Goal: Task Accomplishment & Management: Use online tool/utility

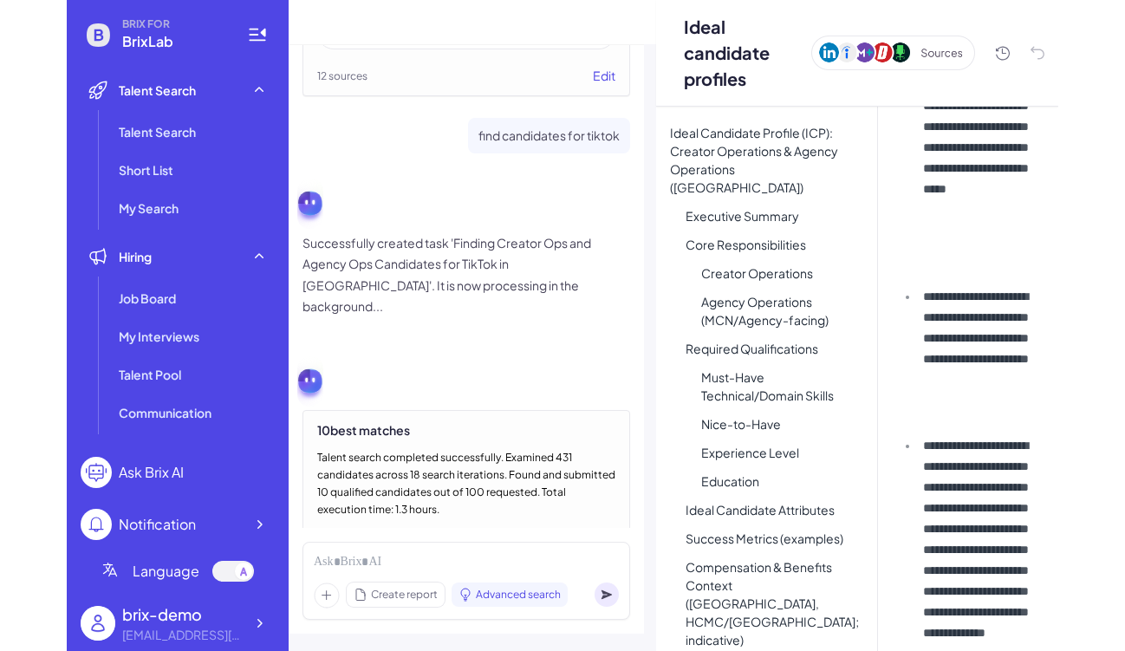
scroll to position [4266, 0]
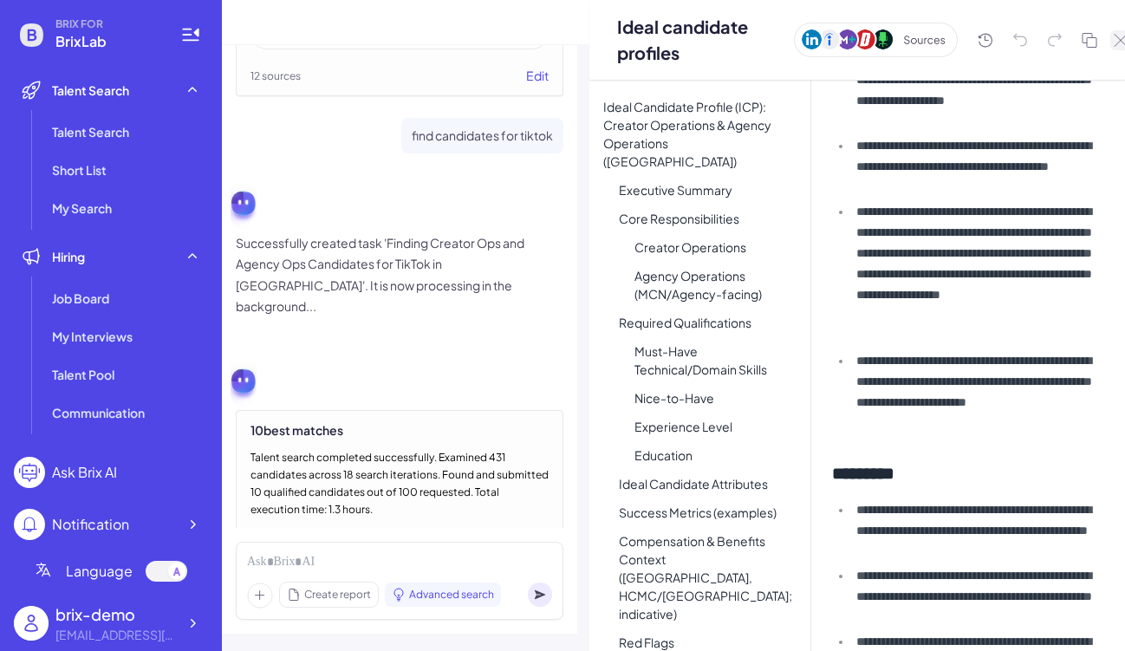
click at [991, 41] on icon at bounding box center [1121, 40] width 14 height 13
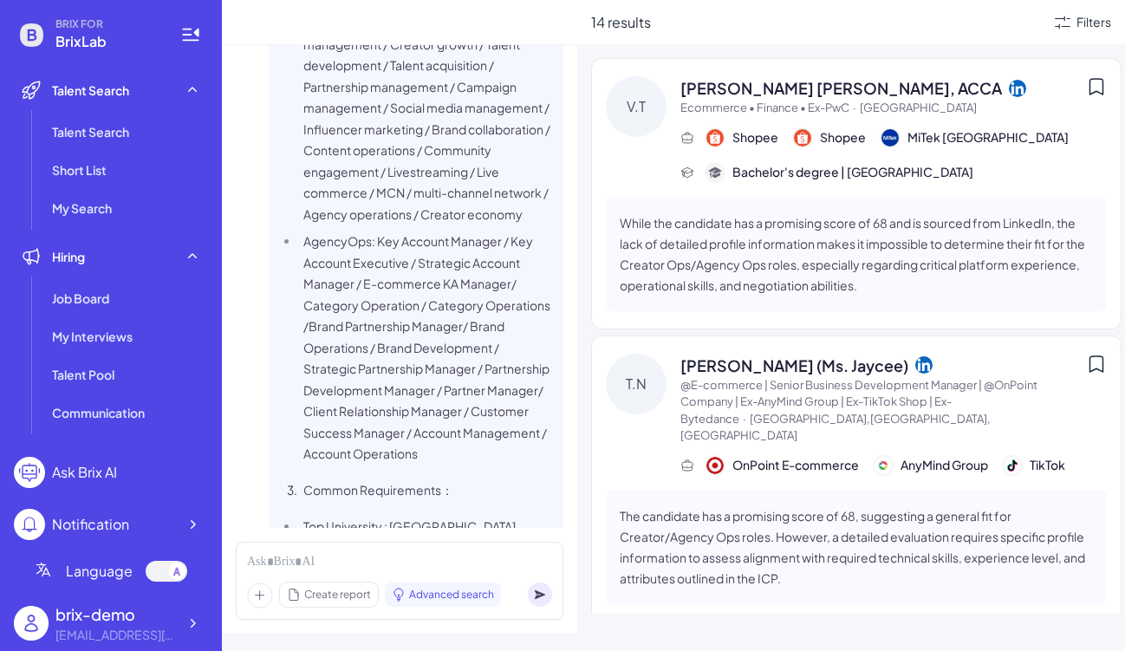
scroll to position [0, 0]
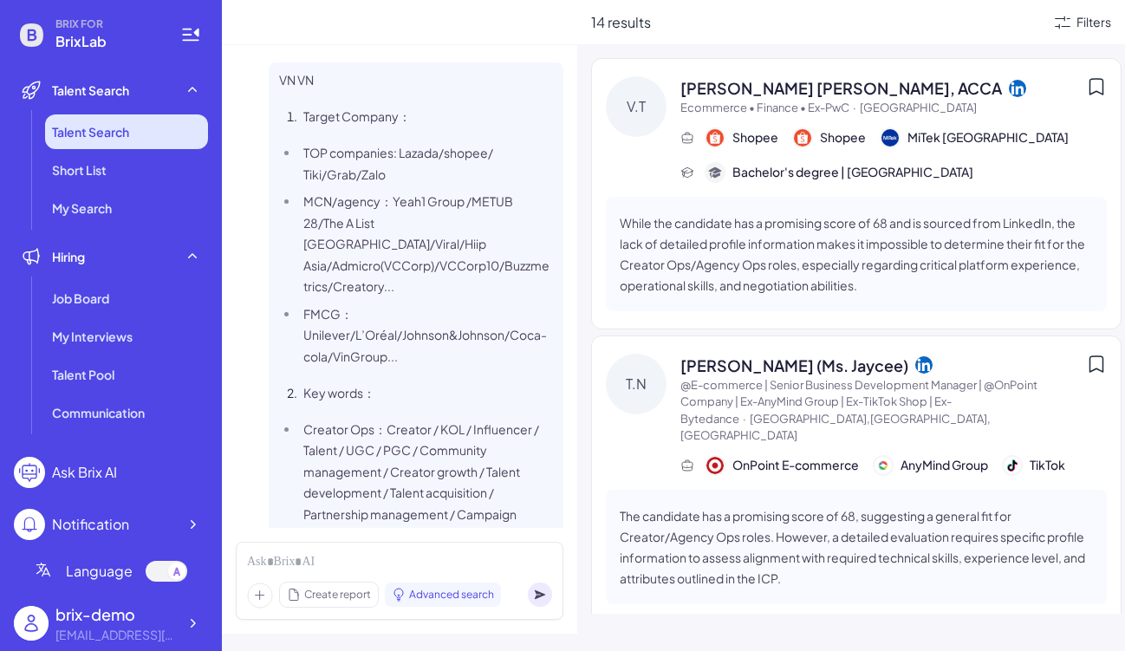
click at [116, 141] on li "Talent Search" at bounding box center [126, 131] width 163 height 35
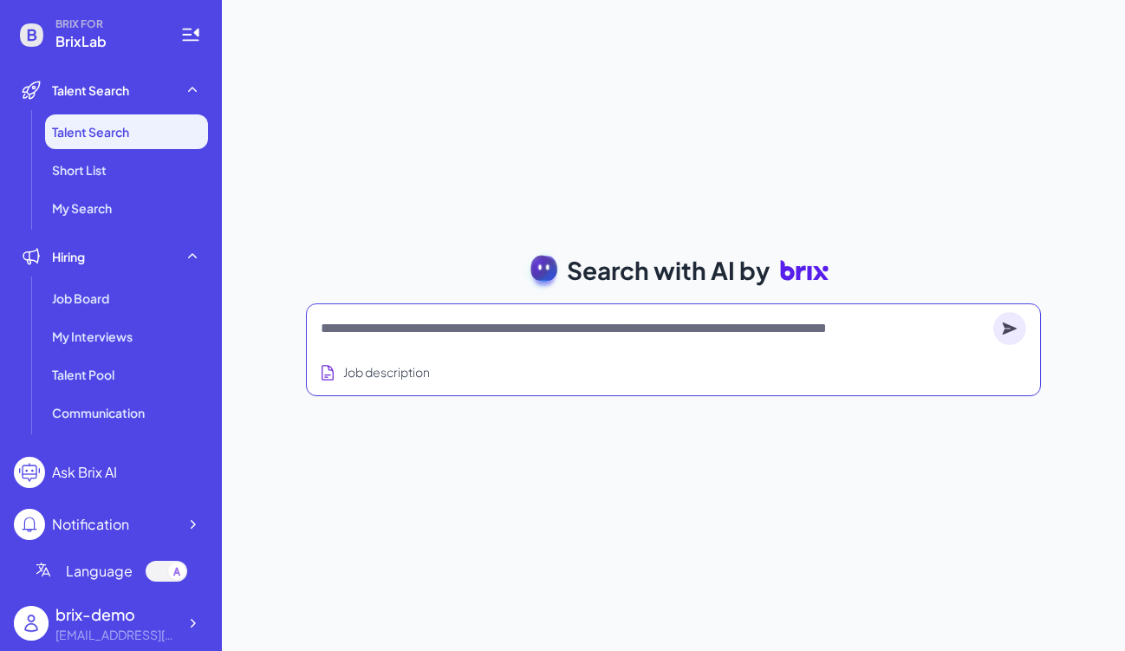
click at [459, 336] on textarea at bounding box center [654, 328] width 666 height 21
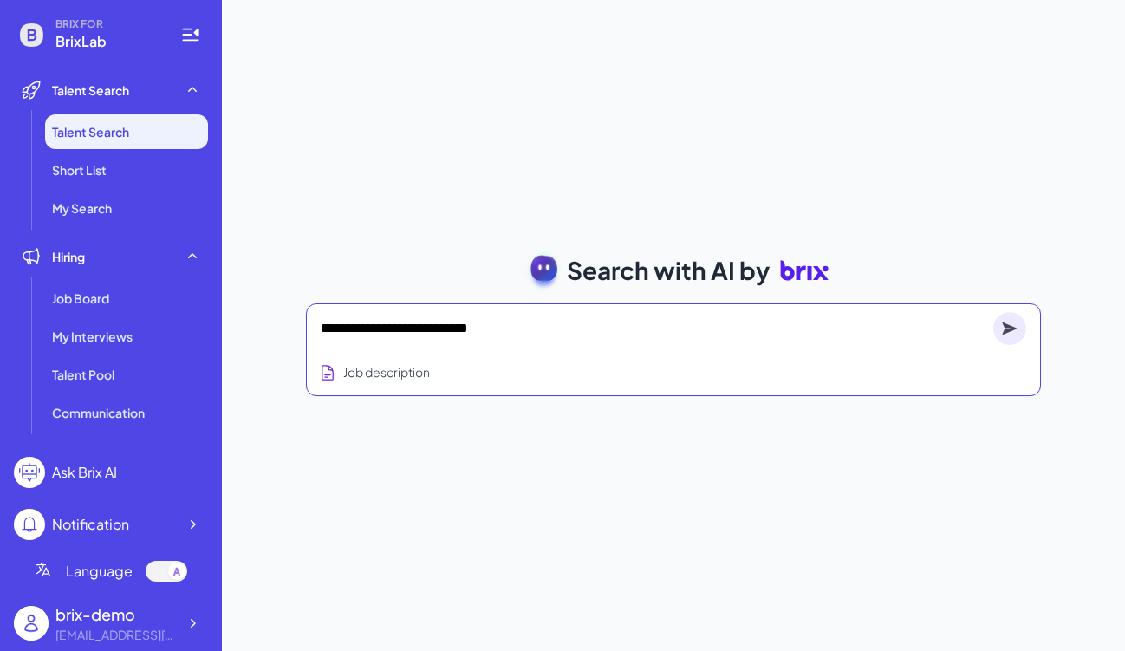
type textarea "**********"
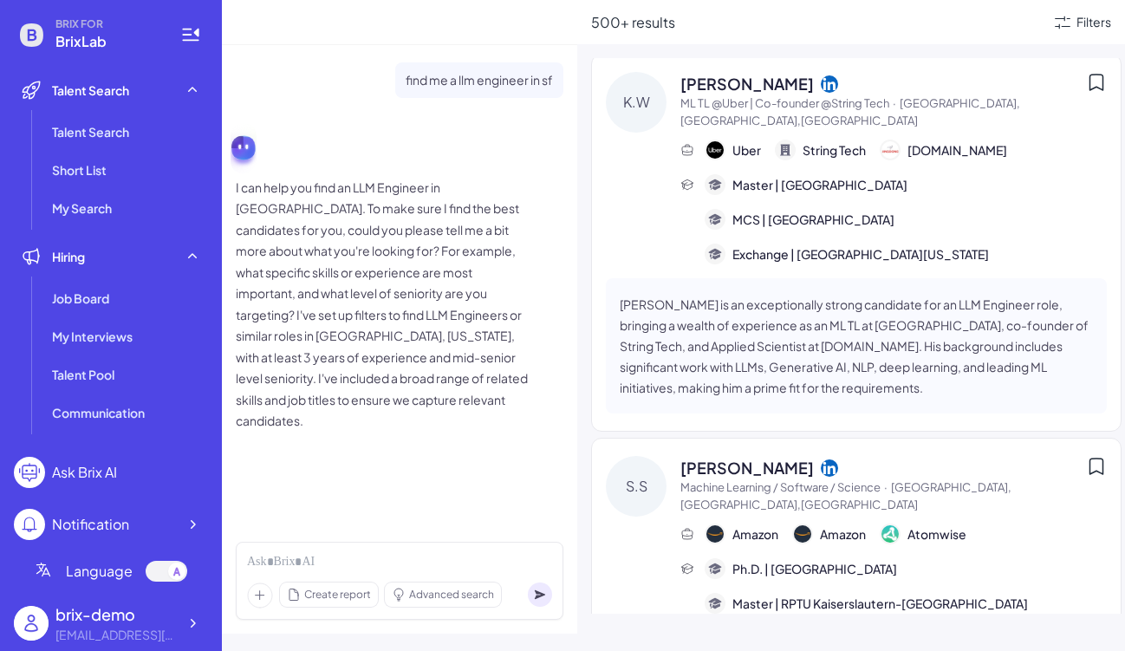
scroll to position [1280, 0]
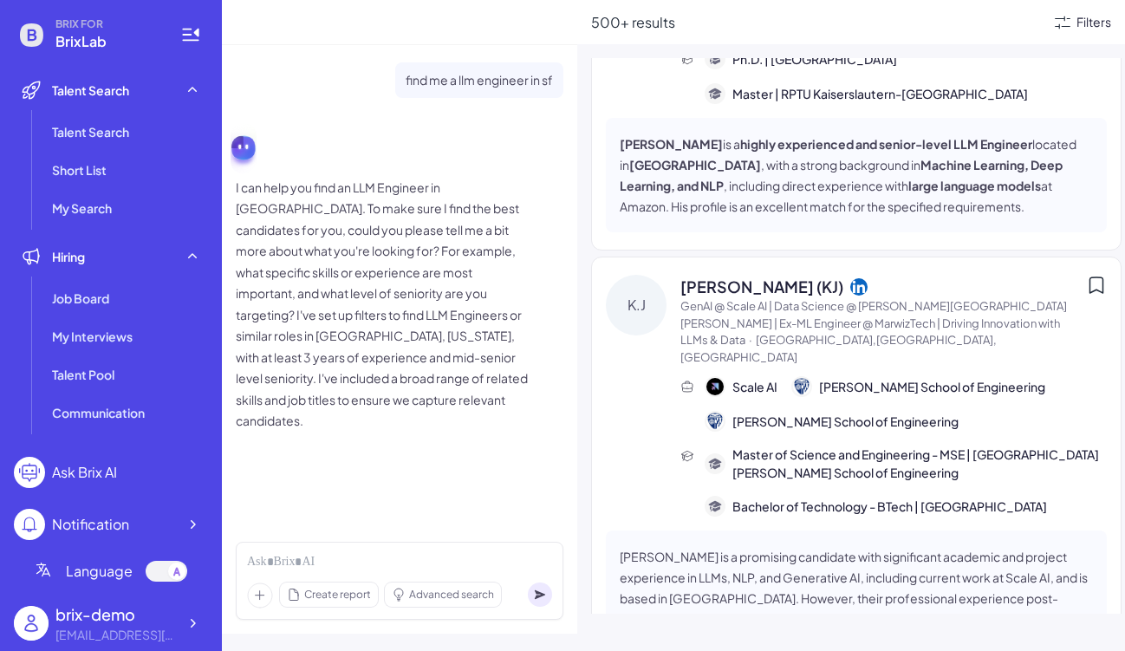
click at [991, 27] on div "Filters" at bounding box center [1094, 22] width 35 height 18
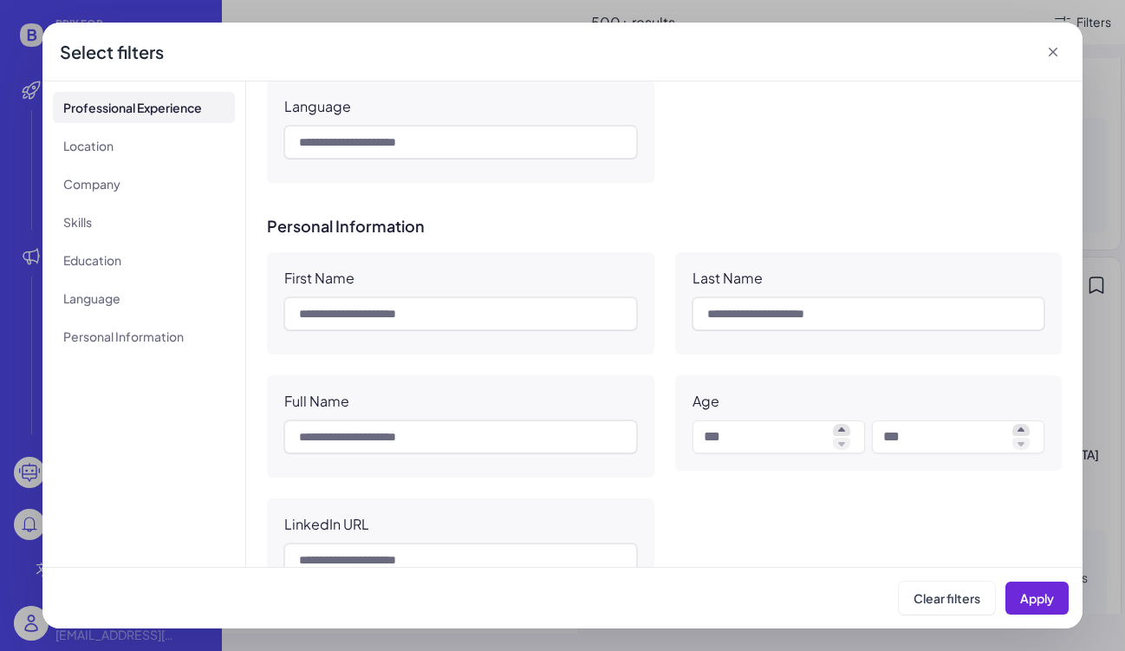
scroll to position [1725, 0]
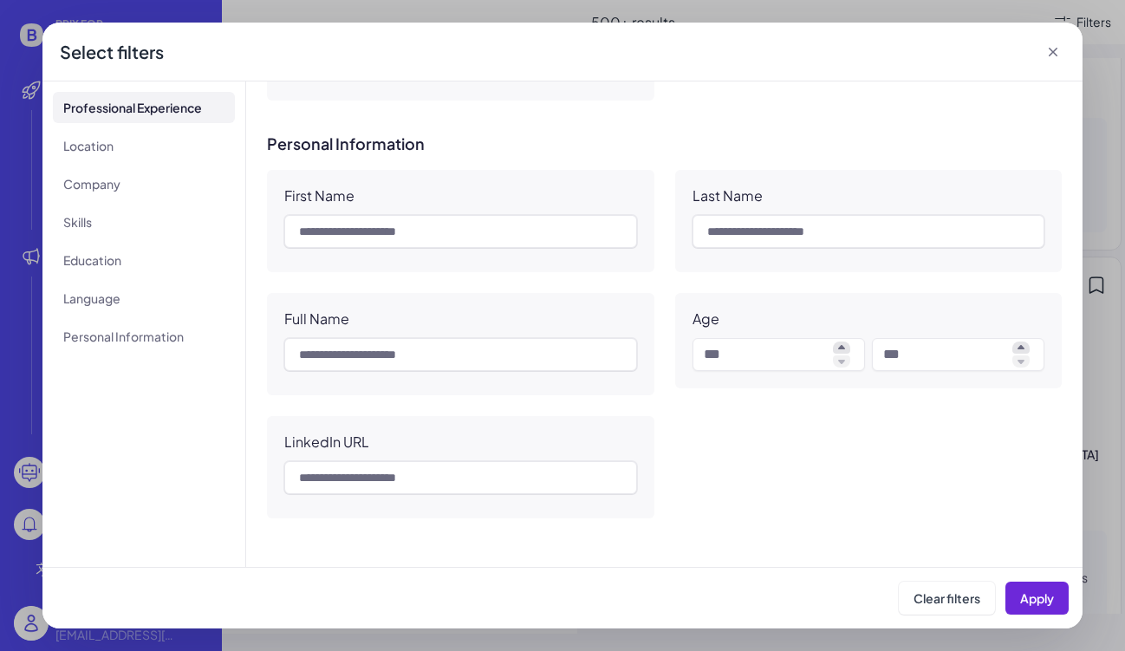
click at [991, 52] on icon at bounding box center [1053, 51] width 17 height 17
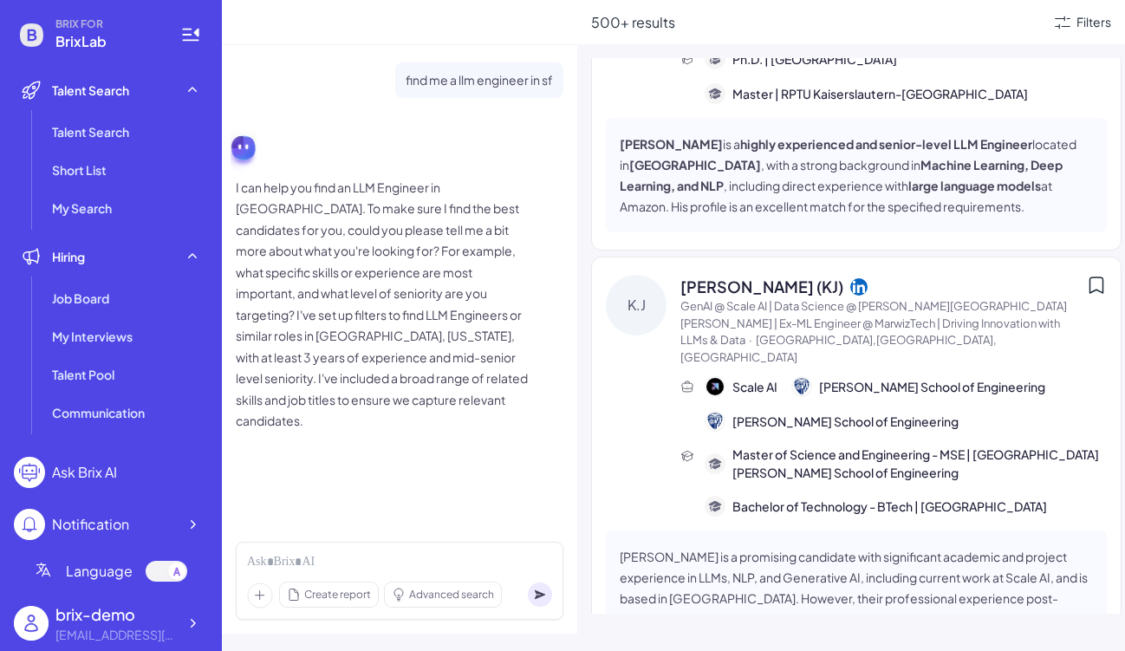
click at [991, 53] on div "500+ results Filters [PERSON_NAME][DATE] AI+ML+NLP Principal Machine Learning (…" at bounding box center [851, 325] width 548 height 651
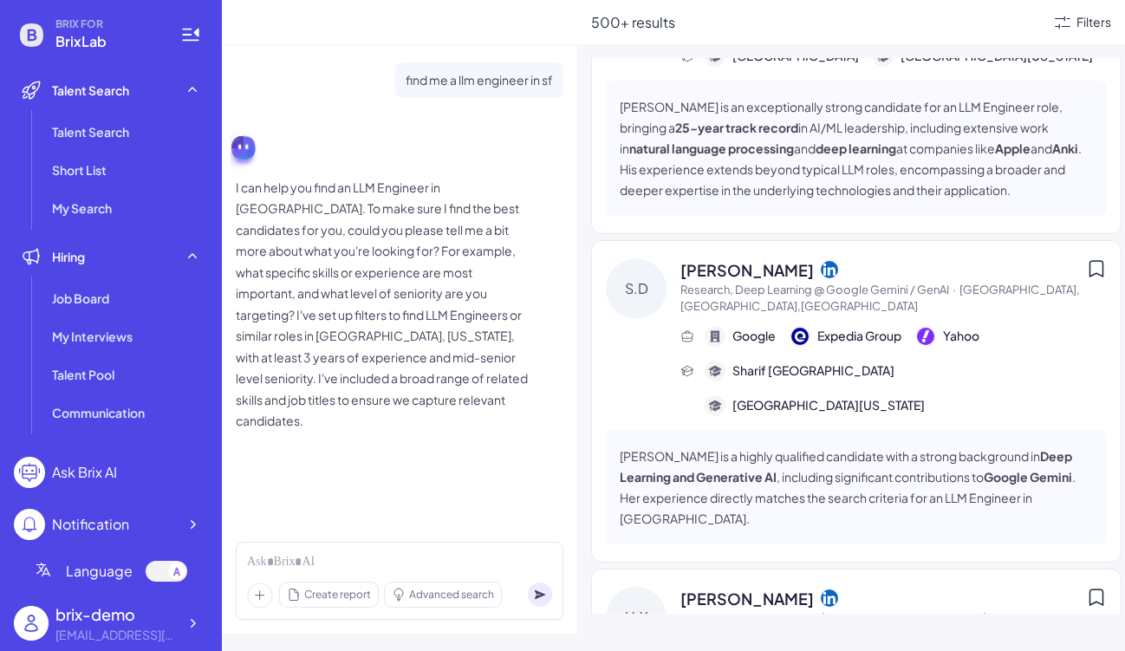
scroll to position [15560, 0]
